Goal: Find specific page/section: Find specific page/section

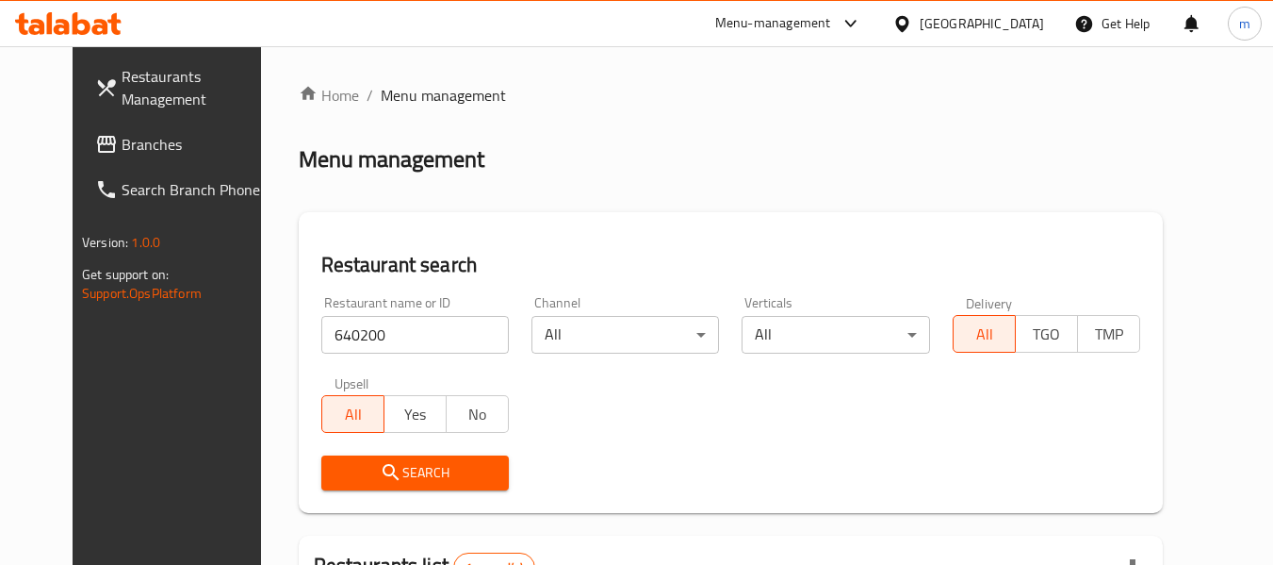
scroll to position [260, 0]
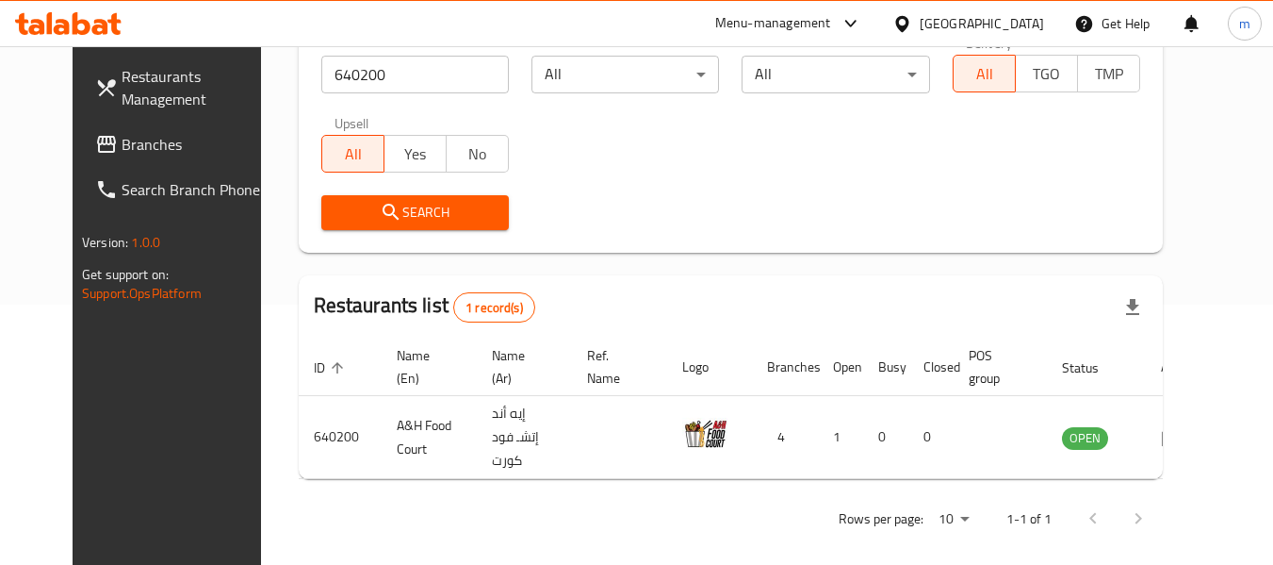
click at [920, 13] on div at bounding box center [905, 23] width 27 height 21
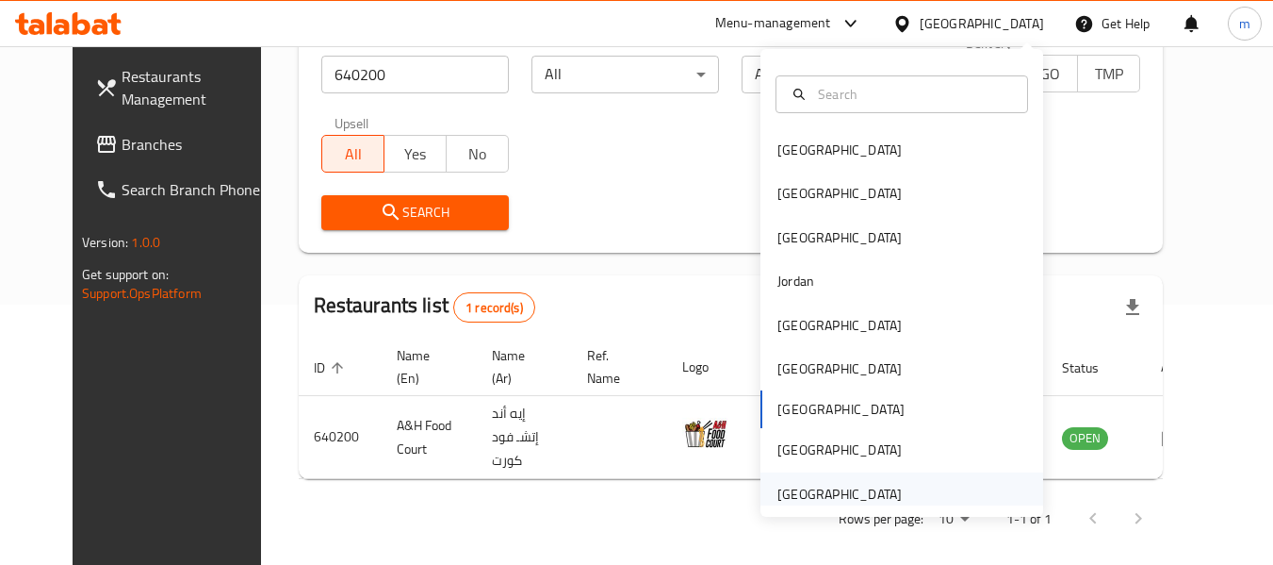
click at [862, 499] on div "[GEOGRAPHIC_DATA]" at bounding box center [840, 493] width 124 height 21
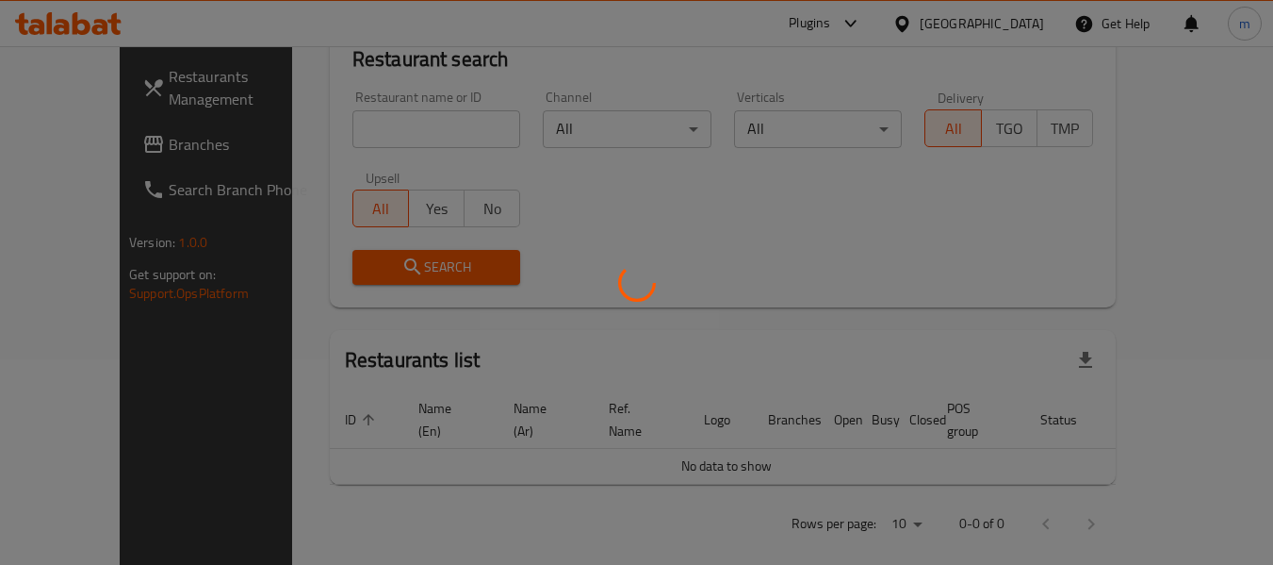
scroll to position [260, 0]
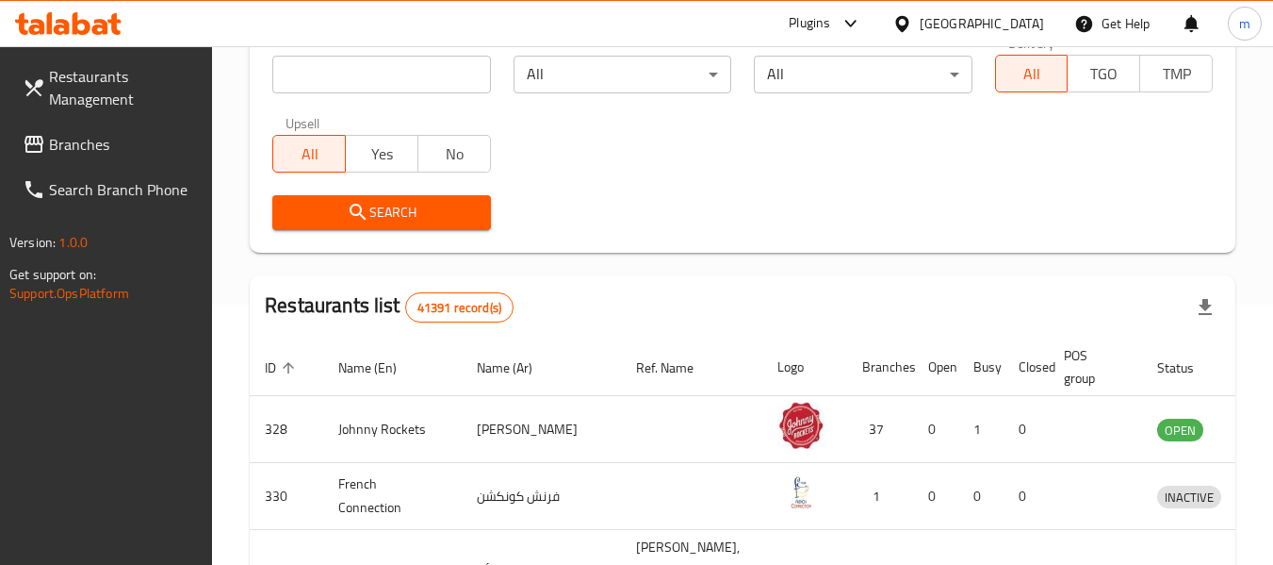
click at [80, 145] on span "Branches" at bounding box center [123, 144] width 149 height 23
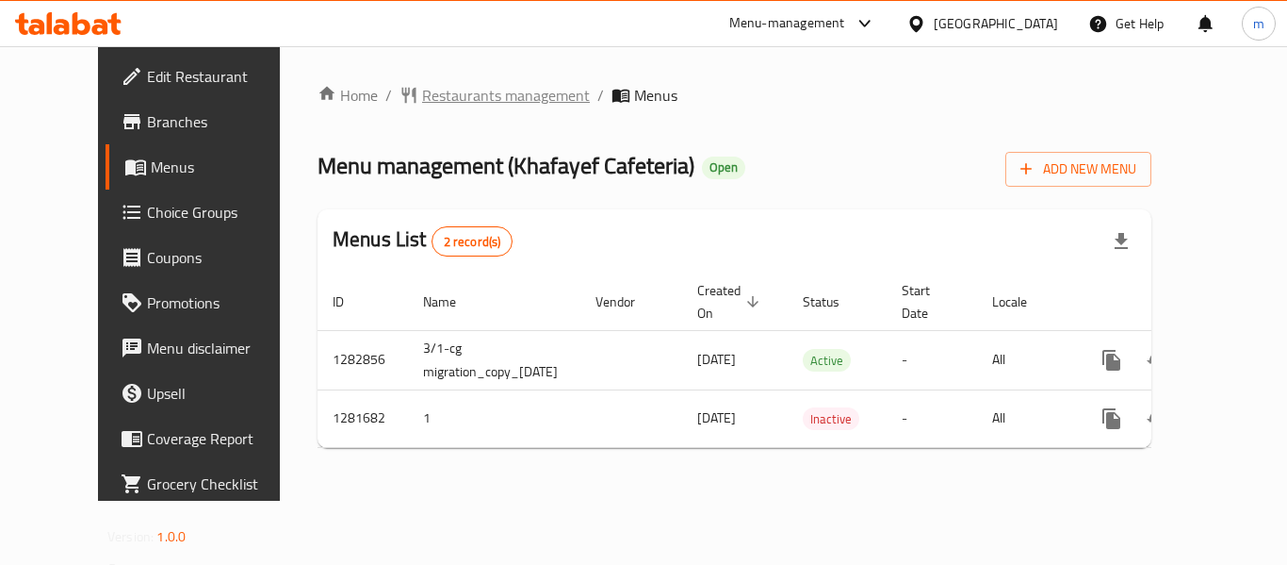
click at [430, 98] on span "Restaurants management" at bounding box center [506, 95] width 168 height 23
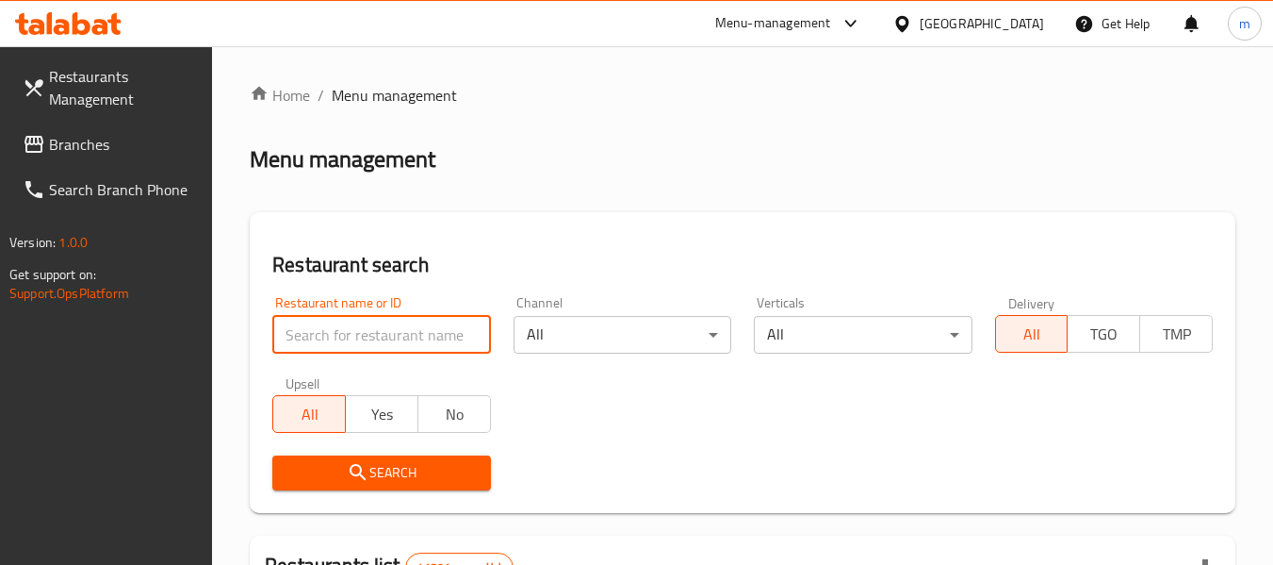
click at [368, 327] on input "search" at bounding box center [381, 335] width 218 height 38
paste input "694513"
type input "694513"
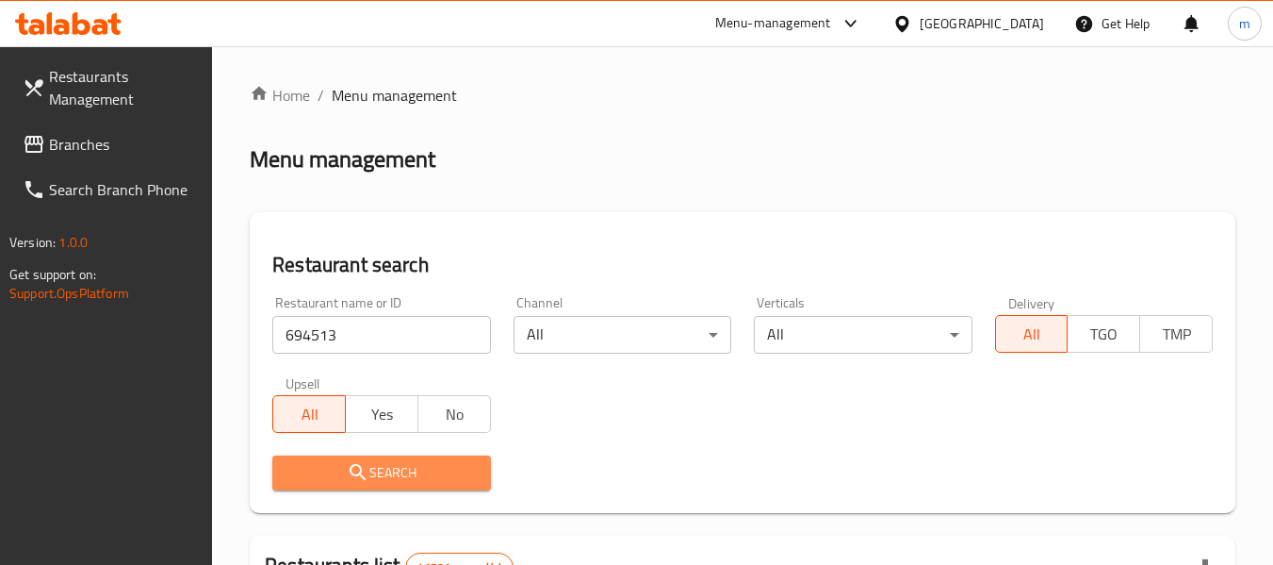
click at [371, 455] on button "Search" at bounding box center [381, 472] width 218 height 35
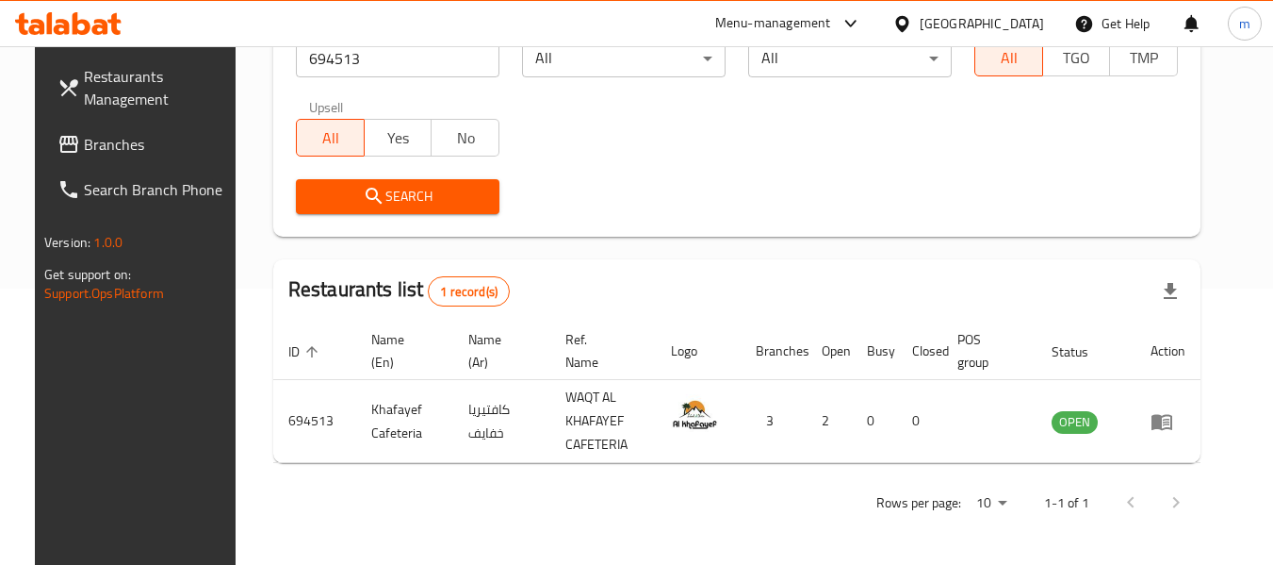
scroll to position [276, 0]
